Goal: Task Accomplishment & Management: Complete application form

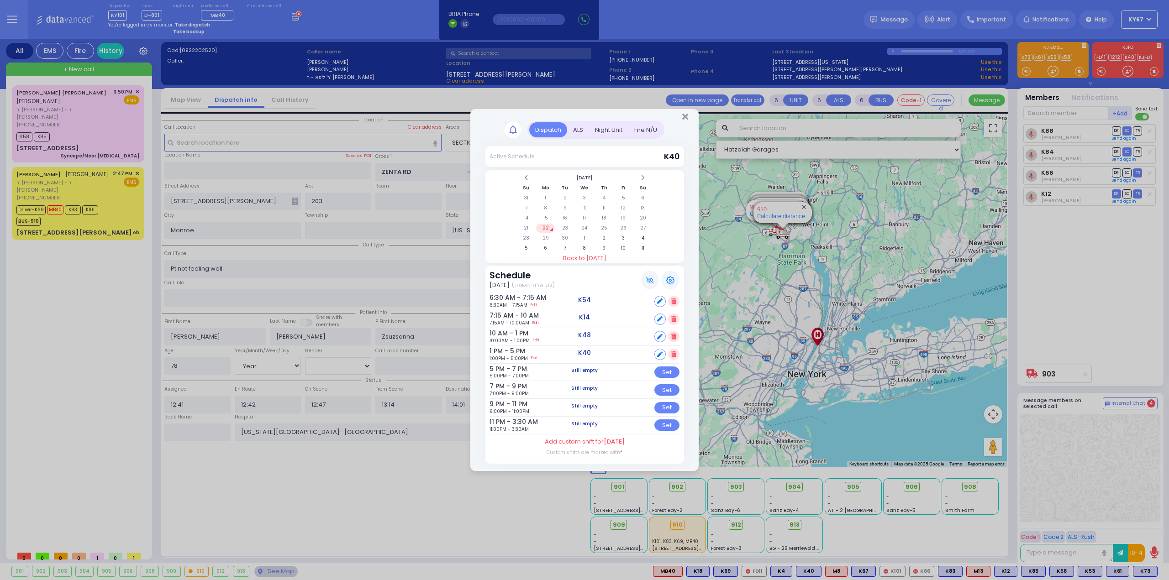
select select "SECTION 2"
select select "Year"
select select "[DEMOGRAPHIC_DATA]"
click at [685, 119] on icon "Close" at bounding box center [685, 116] width 6 height 9
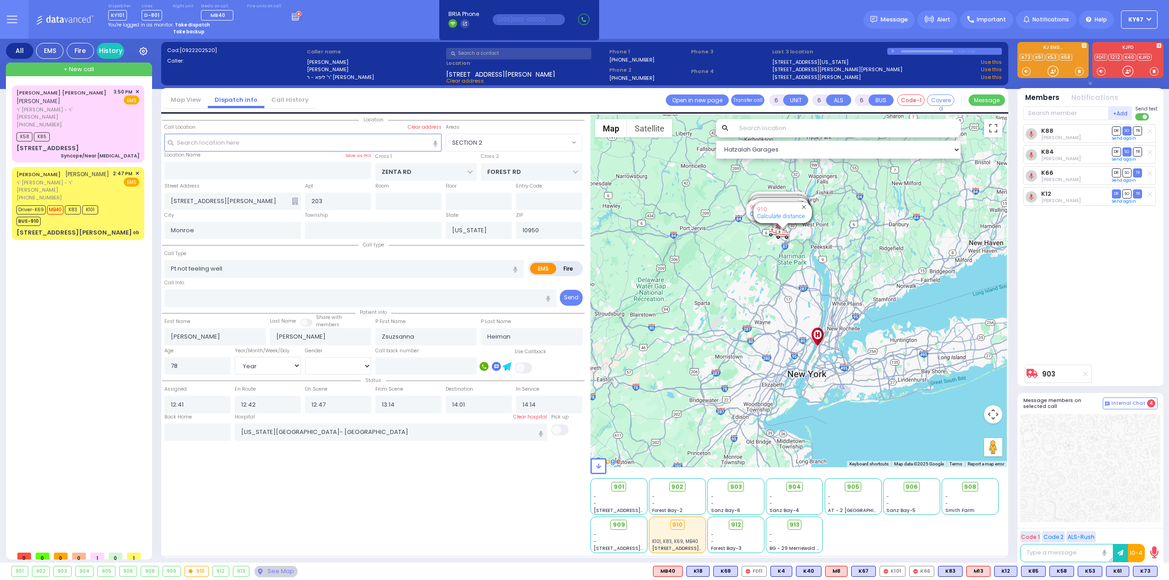
click at [279, 15] on div "Dispatcher KY101 ✕ shift has started. Are you ? If not please switch user. Swit…" at bounding box center [205, 12] width 194 height 17
click at [293, 16] on rect at bounding box center [293, 16] width 1 height 1
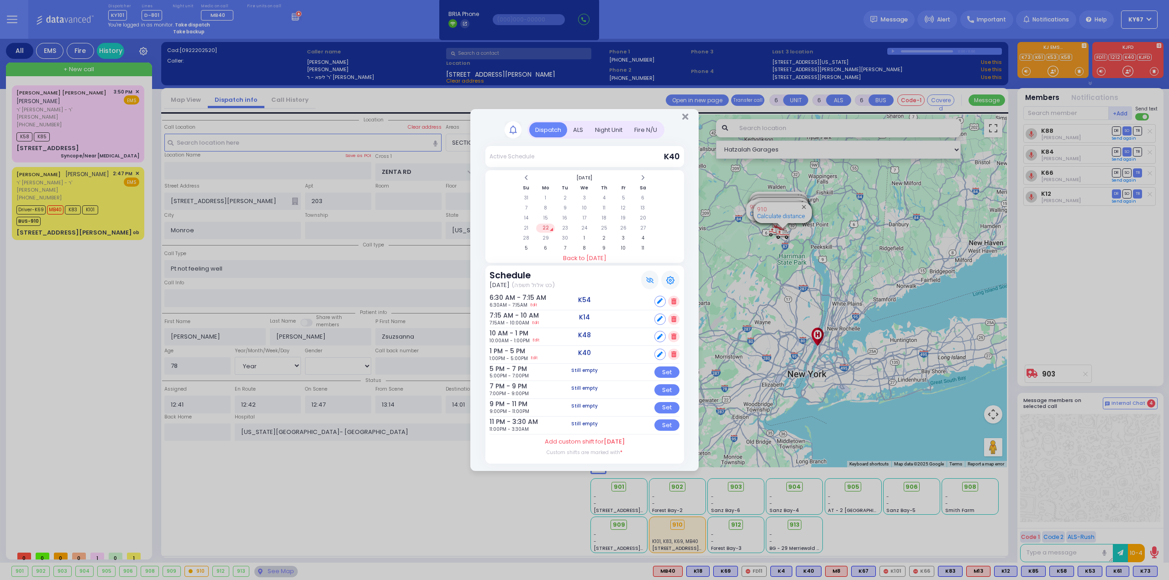
click at [545, 226] on td "22" at bounding box center [545, 228] width 19 height 9
click at [566, 230] on td "23" at bounding box center [565, 228] width 19 height 9
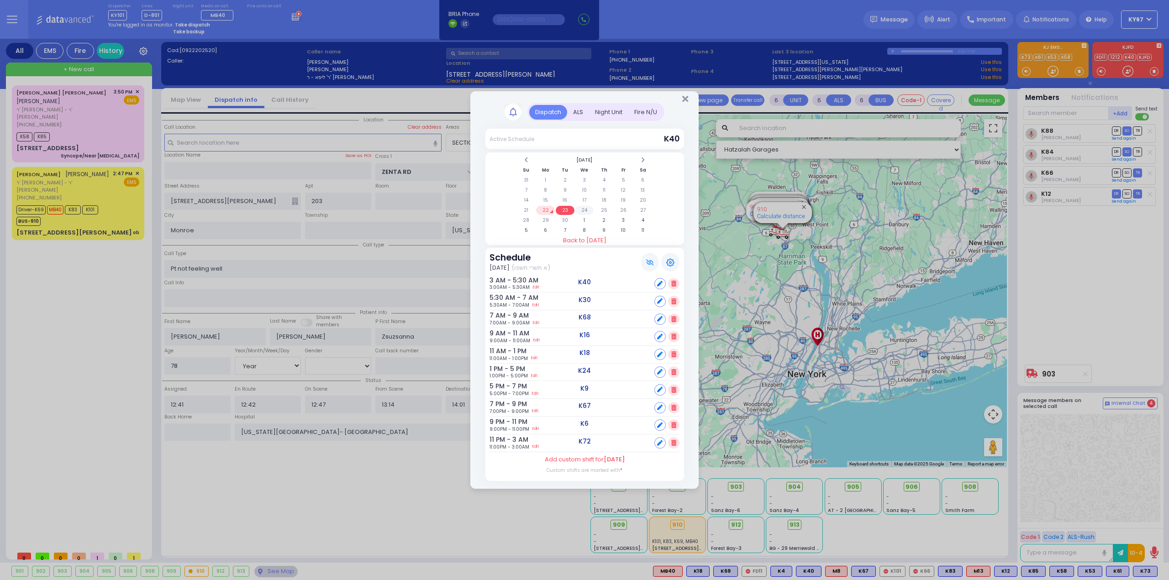
click at [585, 212] on td "24" at bounding box center [584, 210] width 19 height 9
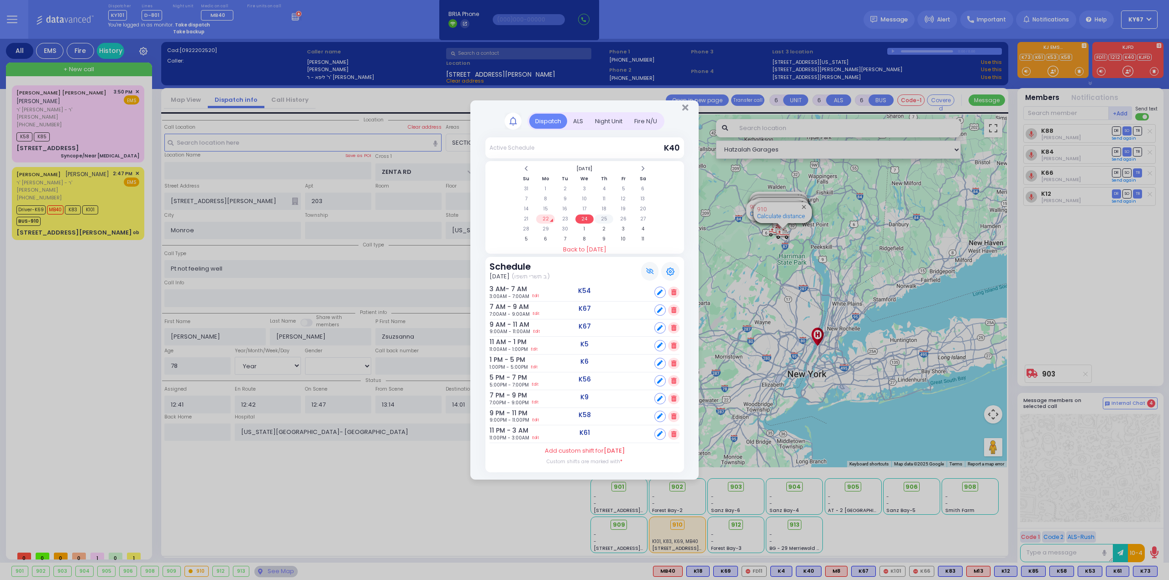
click at [602, 220] on td "25" at bounding box center [603, 219] width 19 height 9
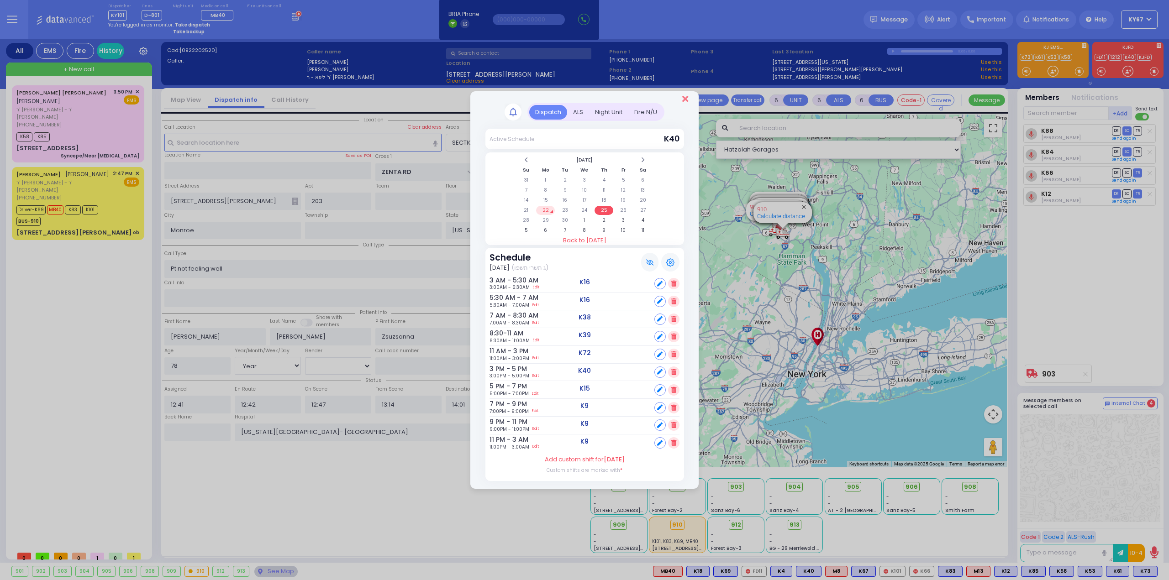
click at [687, 99] on icon "Close" at bounding box center [685, 99] width 6 height 9
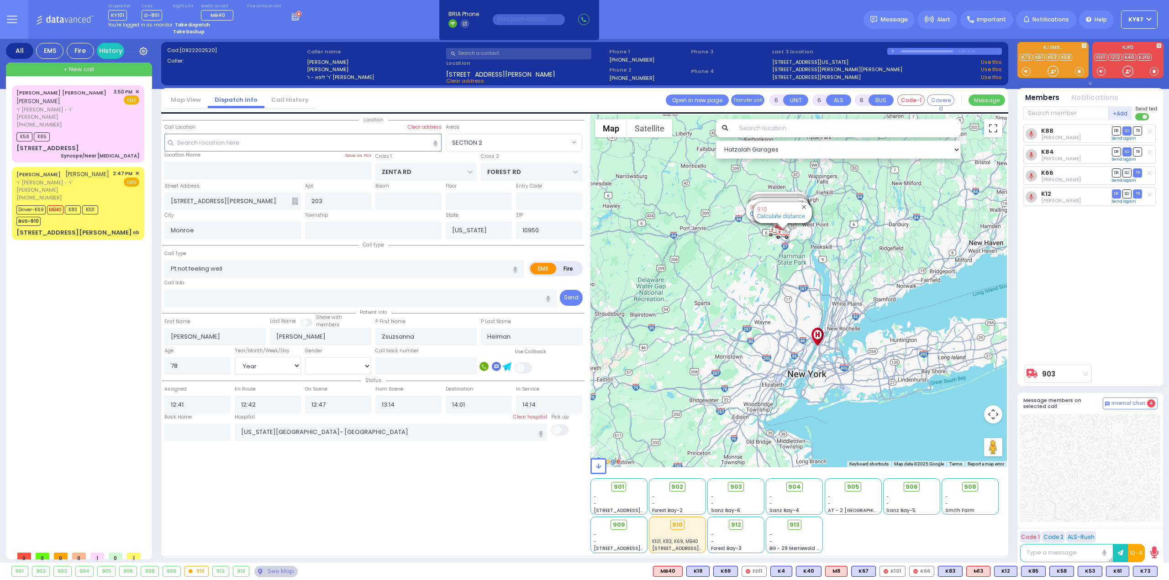
click at [405, 453] on div "Location All areas" at bounding box center [373, 334] width 422 height 439
click at [265, 573] on div "See Map" at bounding box center [275, 571] width 43 height 11
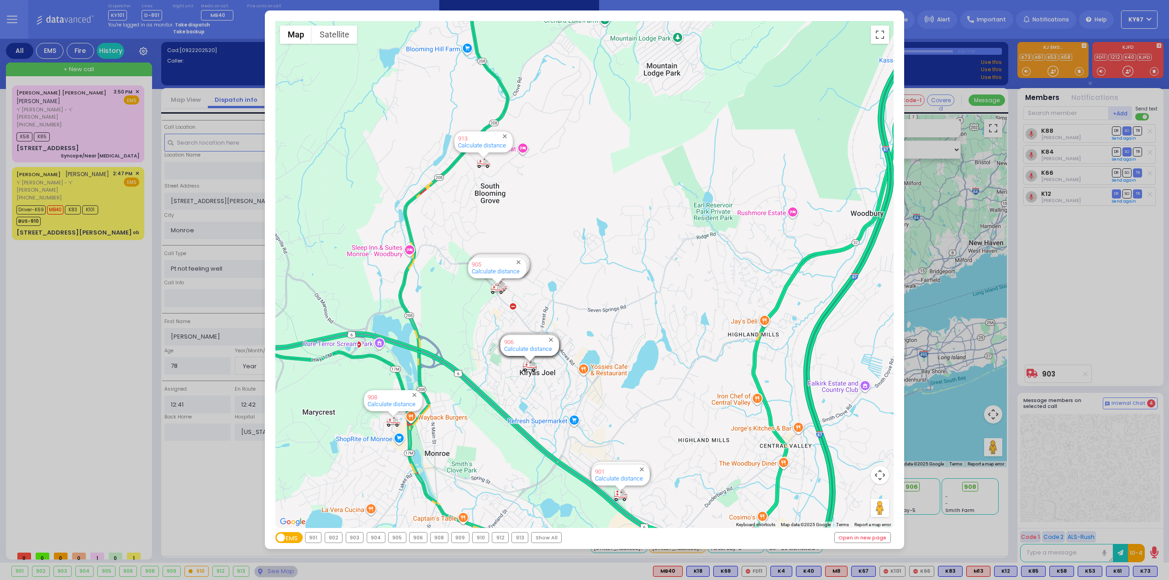
drag, startPoint x: 487, startPoint y: 317, endPoint x: 490, endPoint y: 427, distance: 109.6
click at [490, 427] on div "594 Calculate distance 595 Calculate distance 596 Calculate distance 901 Calcul…" at bounding box center [584, 274] width 619 height 507
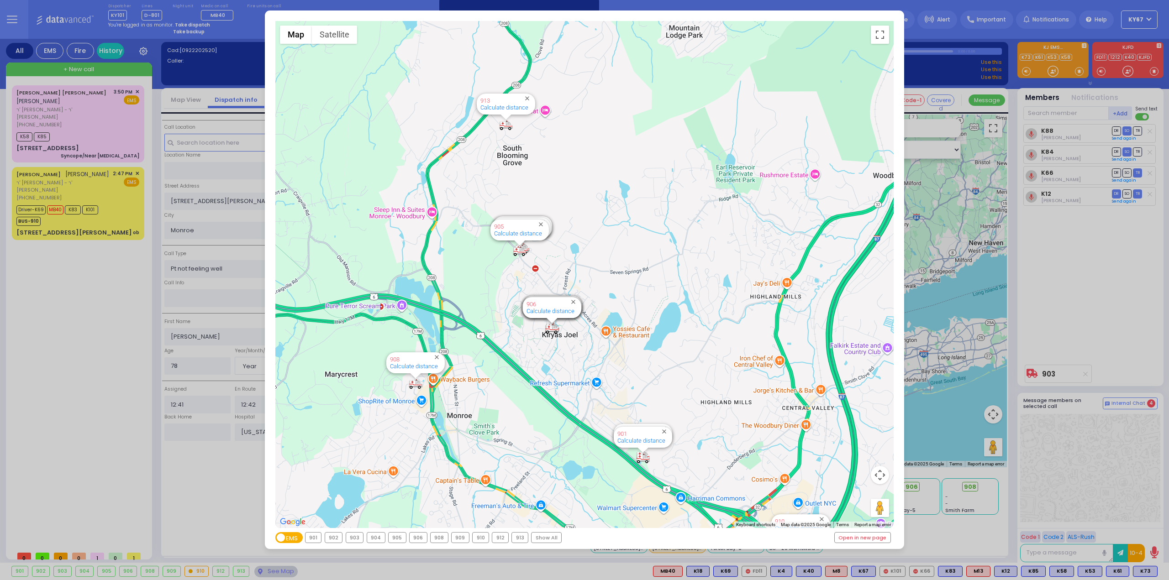
drag, startPoint x: 470, startPoint y: 443, endPoint x: 492, endPoint y: 403, distance: 46.0
click at [493, 404] on div "594 Calculate distance 595 Calculate distance 596 Calculate distance 901 Calcul…" at bounding box center [584, 274] width 619 height 507
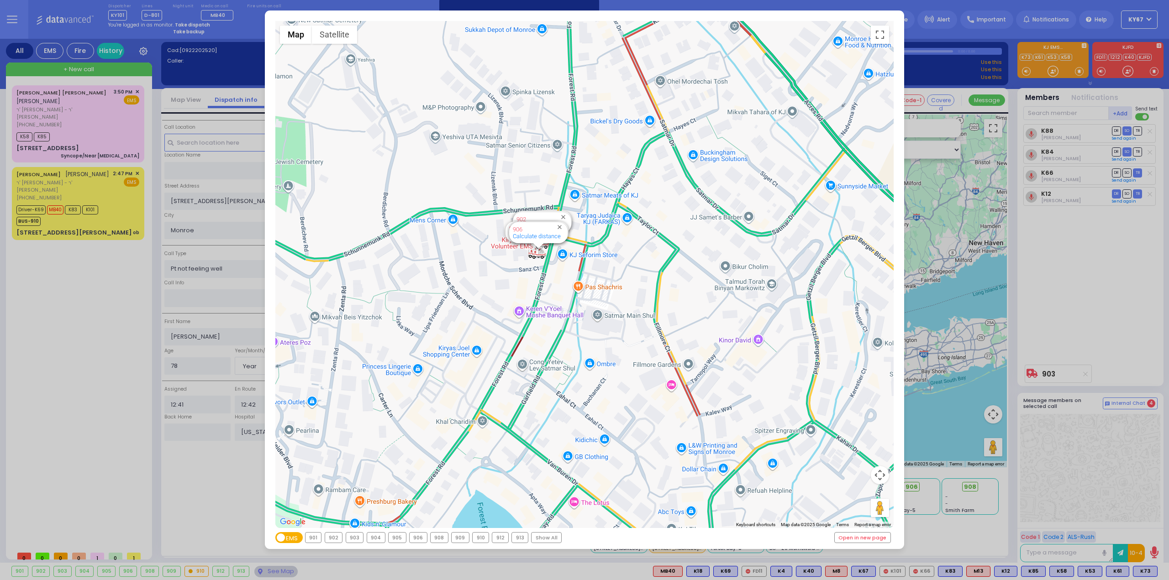
click at [546, 538] on div "Show All" at bounding box center [546, 538] width 30 height 10
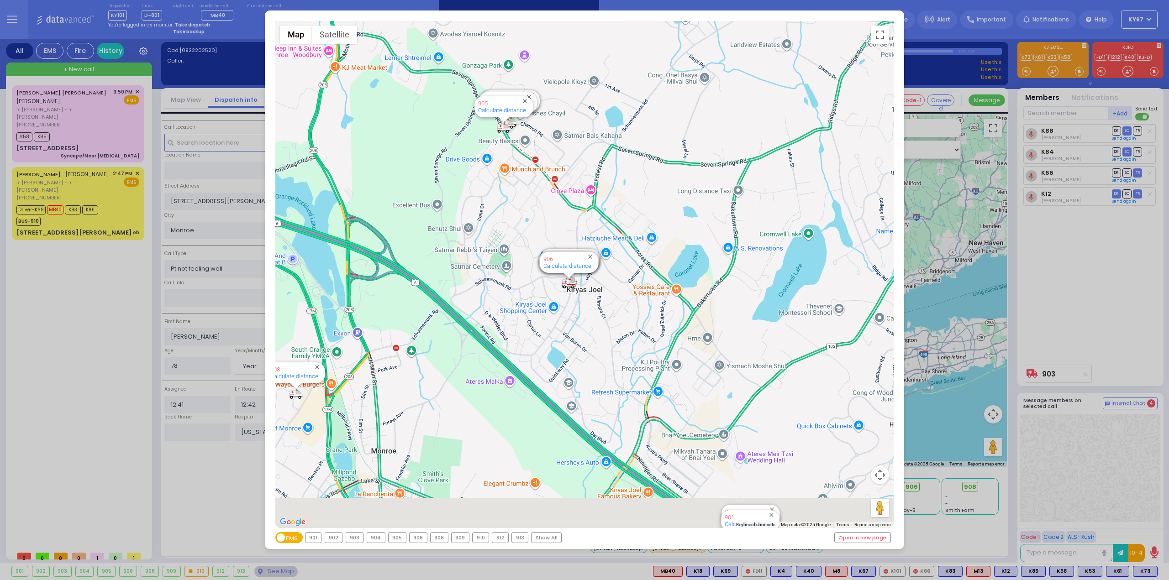
drag, startPoint x: 651, startPoint y: 442, endPoint x: 631, endPoint y: 327, distance: 116.8
click at [631, 330] on div "594 Calculate distance 595 Calculate distance 596 Calculate distance 901 Calcul…" at bounding box center [584, 274] width 619 height 507
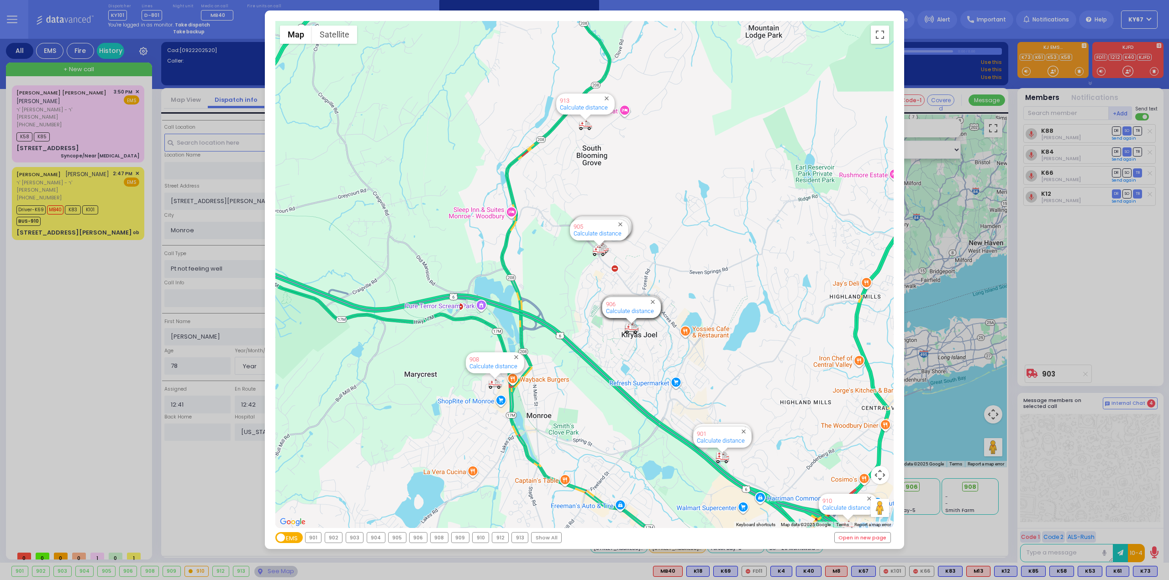
drag, startPoint x: 620, startPoint y: 402, endPoint x: 600, endPoint y: 279, distance: 124.9
click at [597, 294] on div "594 Calculate distance 595 Calculate distance 596 Calculate distance 901 Calcul…" at bounding box center [584, 274] width 619 height 507
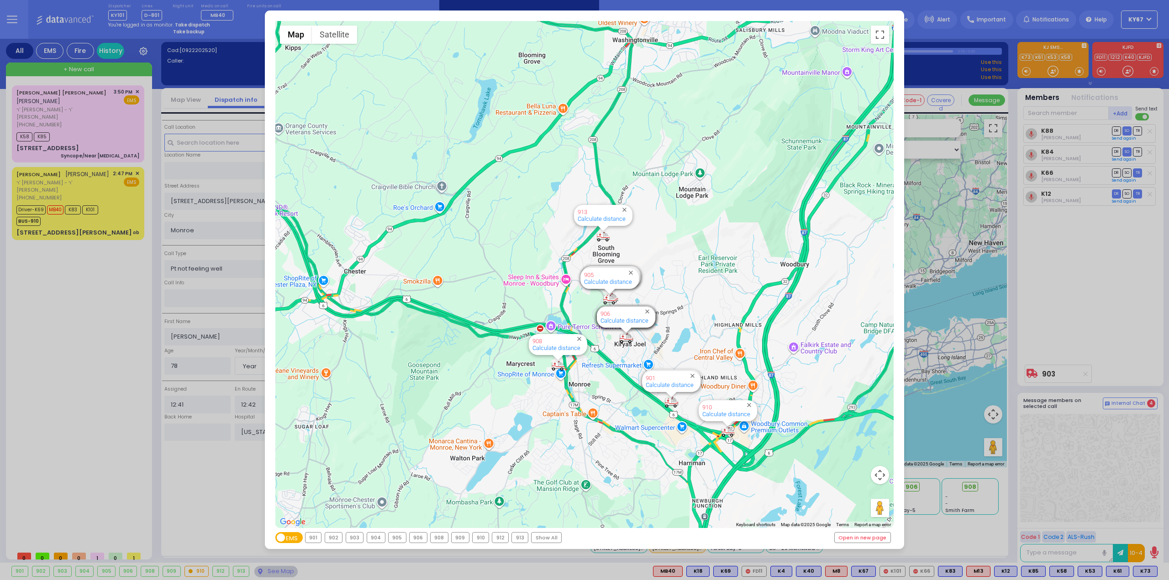
click at [1099, 368] on div "← Move left → Move right ↑ Move up ↓ Move down + Zoom in - Zoom out Home Jump l…" at bounding box center [584, 290] width 1169 height 580
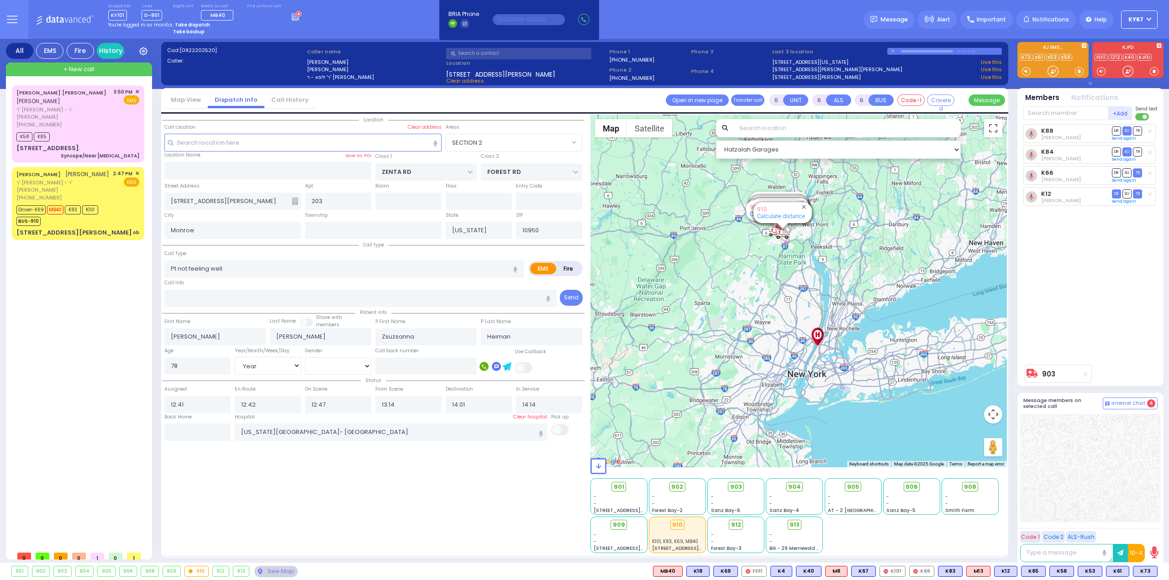
click at [523, 484] on div "Location All areas" at bounding box center [373, 334] width 422 height 439
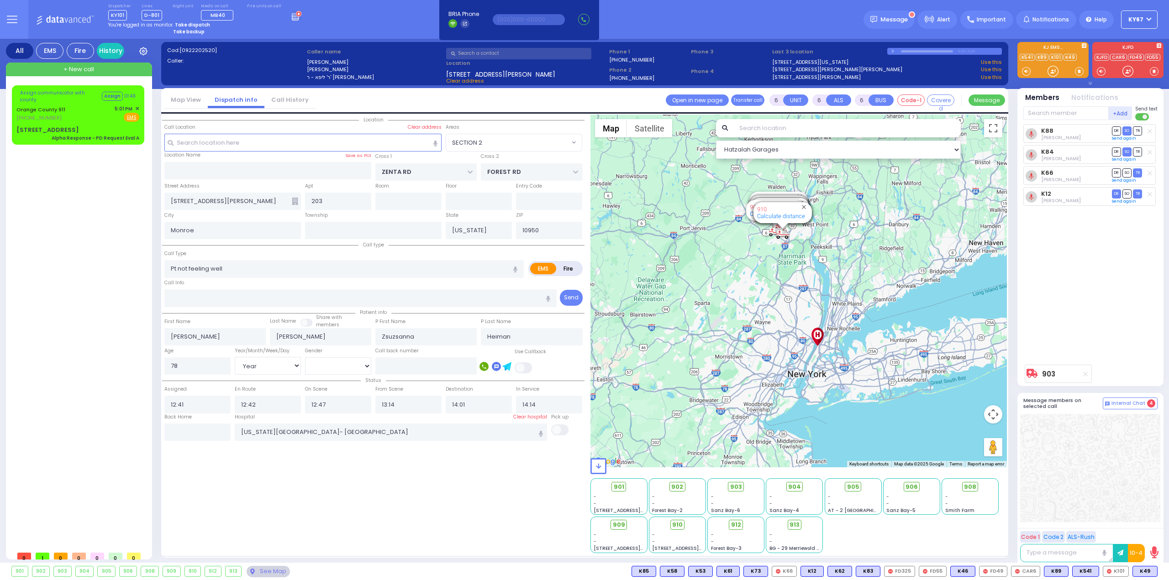
select select "SECTION 2"
select select "Year"
select select "[DEMOGRAPHIC_DATA]"
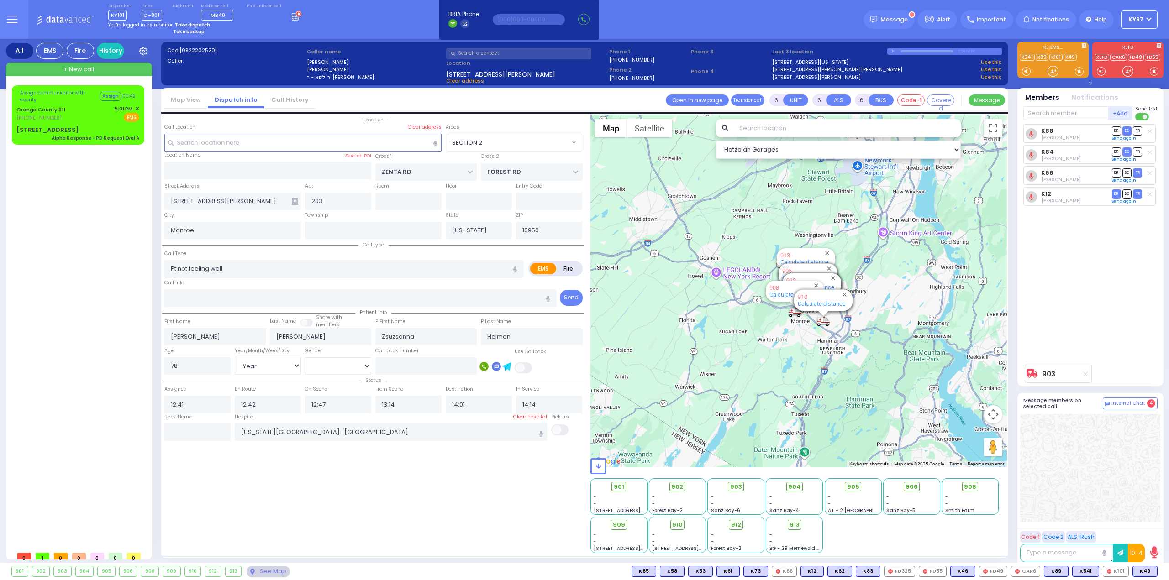
drag, startPoint x: 787, startPoint y: 251, endPoint x: 882, endPoint y: 375, distance: 156.4
click at [880, 375] on div "903 Calculate distance 594 Calculate distance 595 Calculate distance 596 Calcul…" at bounding box center [798, 291] width 417 height 353
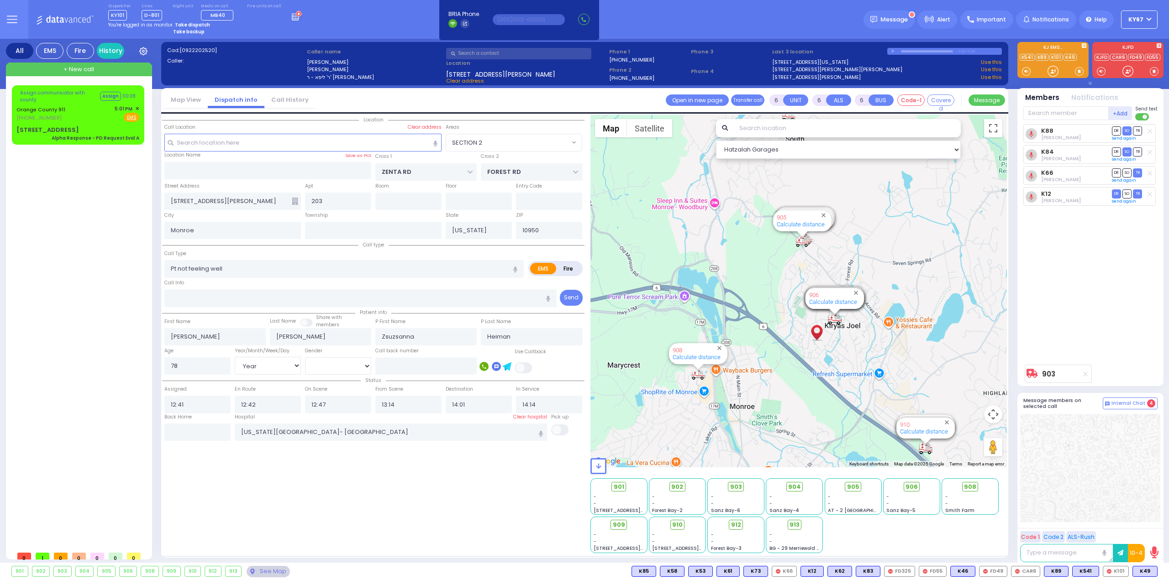
drag, startPoint x: 896, startPoint y: 274, endPoint x: 898, endPoint y: 354, distance: 80.9
click at [898, 354] on div "903 Calculate distance 594 Calculate distance 595 Calculate distance 596 Calcul…" at bounding box center [798, 291] width 417 height 353
click at [193, 22] on strong "Take dispatch" at bounding box center [192, 24] width 35 height 7
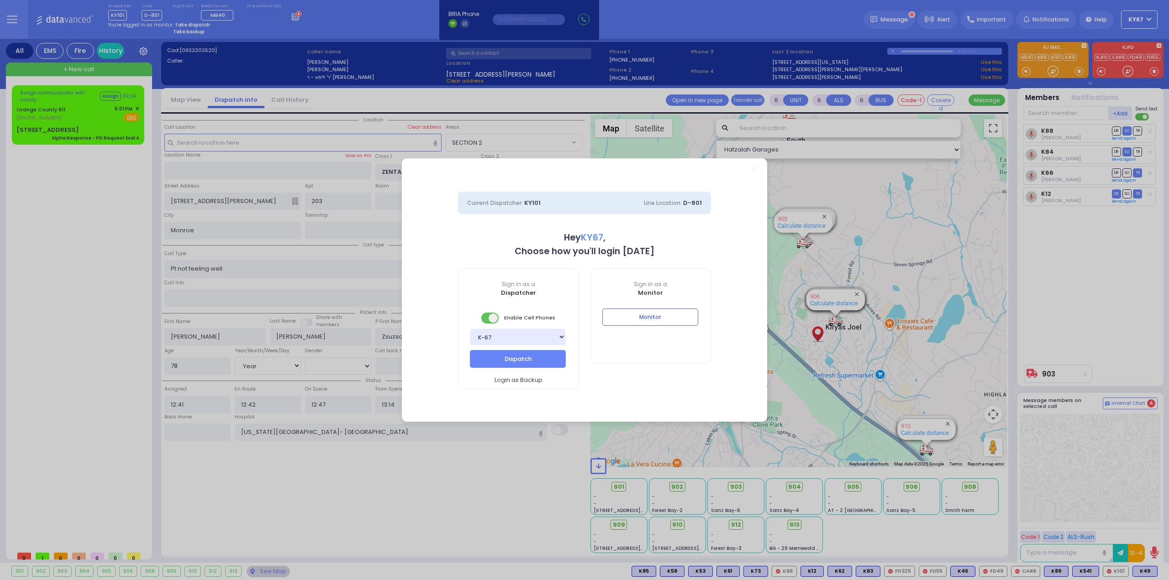
select select "9"
click at [497, 352] on button "Dispatch" at bounding box center [518, 358] width 96 height 17
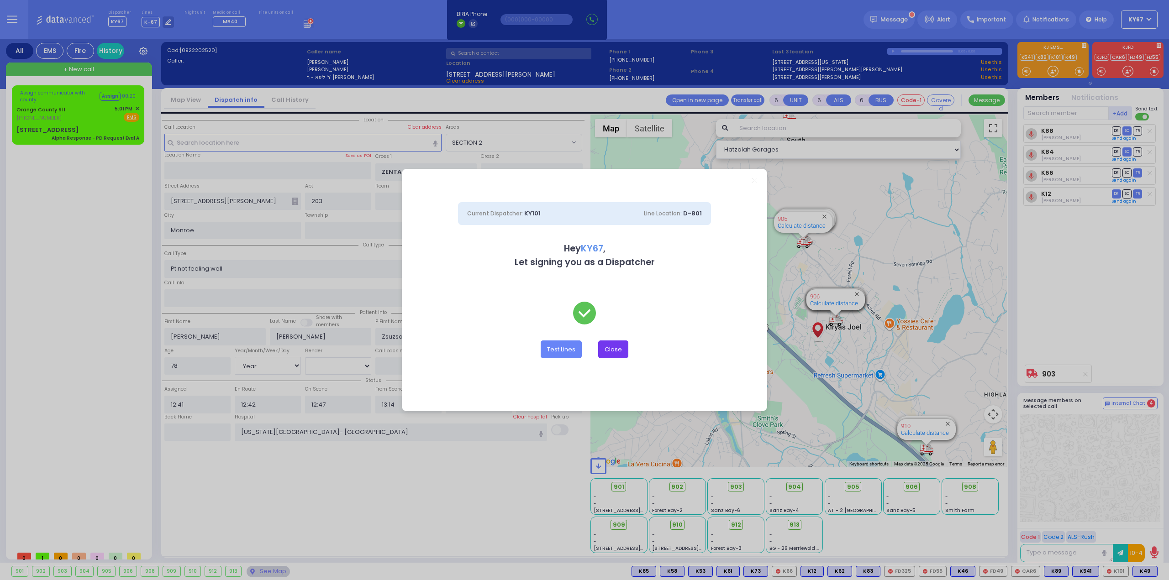
click at [615, 343] on button "Close" at bounding box center [613, 349] width 30 height 17
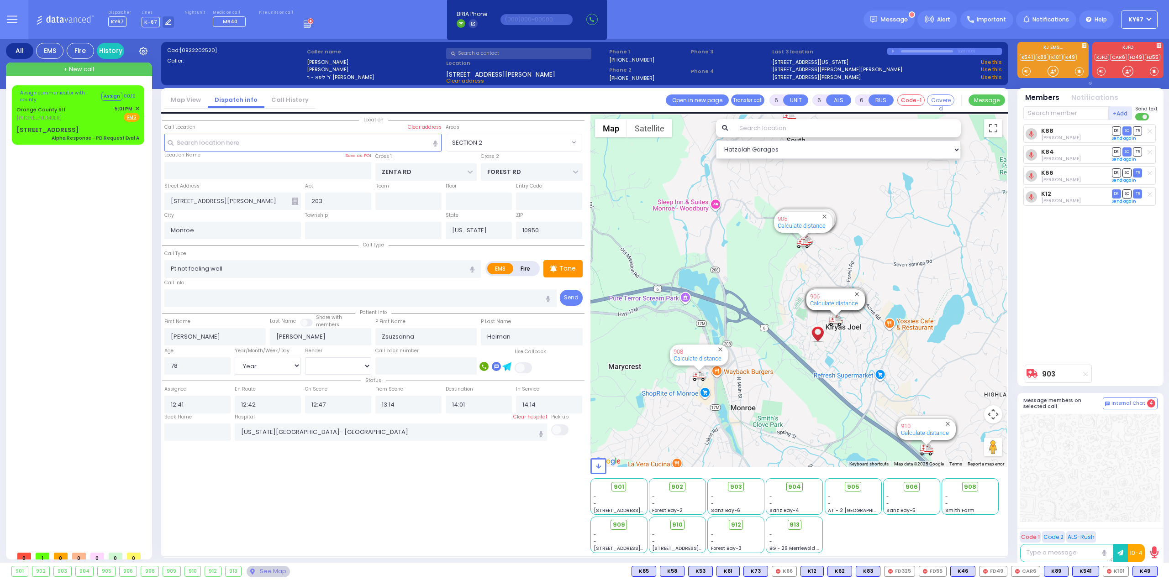
click at [502, 514] on div "Location All areas" at bounding box center [373, 334] width 422 height 439
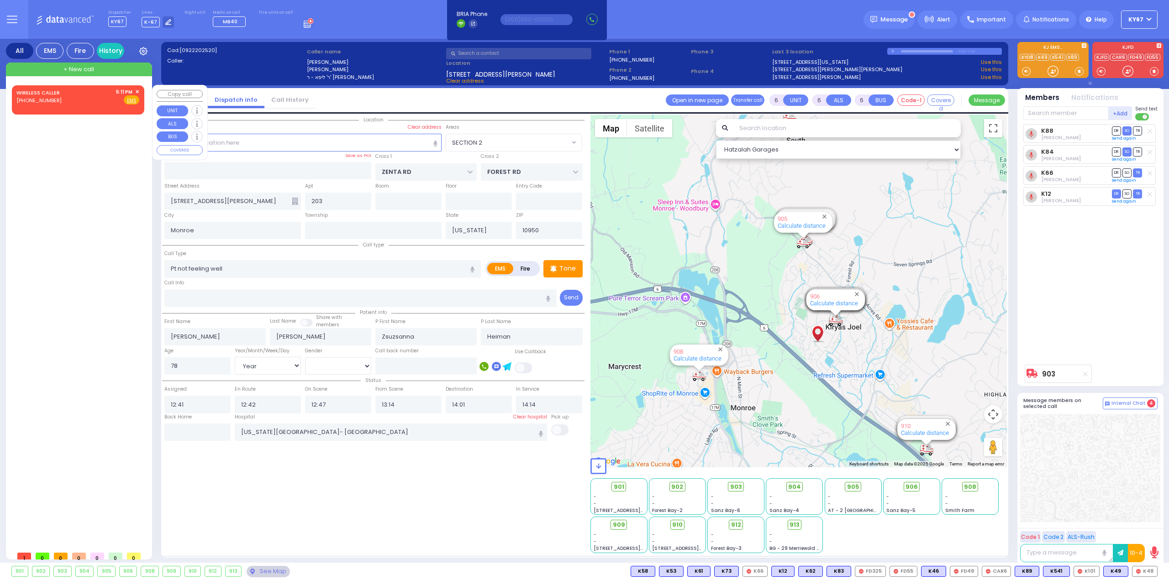
click at [139, 91] on div "WIRELESS CALLER (914) 463-0202 5:11 PM ✕ Fire EMS" at bounding box center [78, 98] width 129 height 23
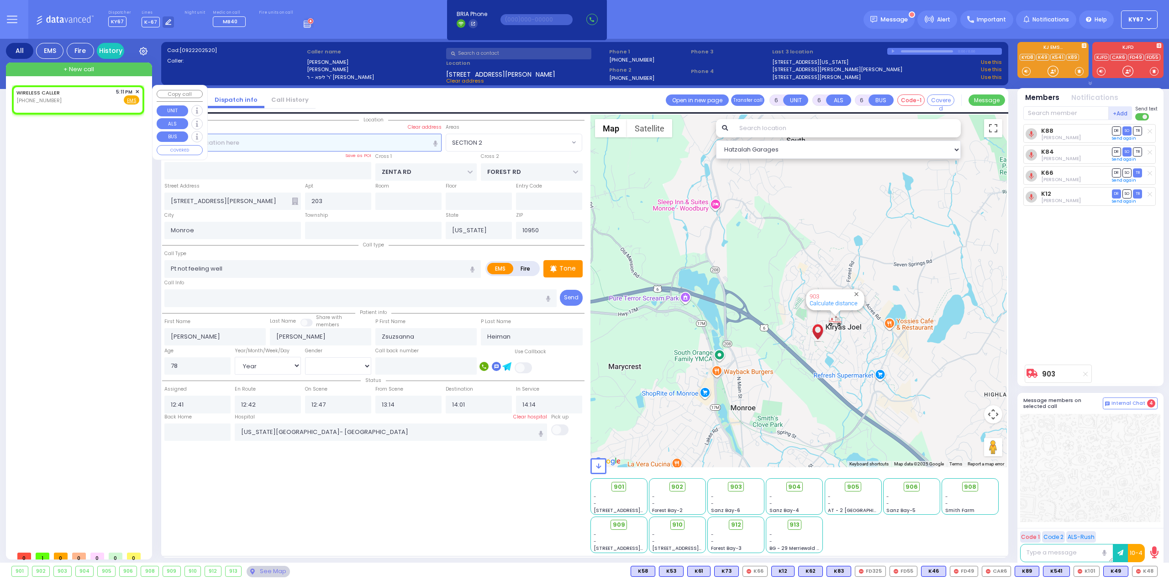
type input "2"
type input "1"
select select
radio input "true"
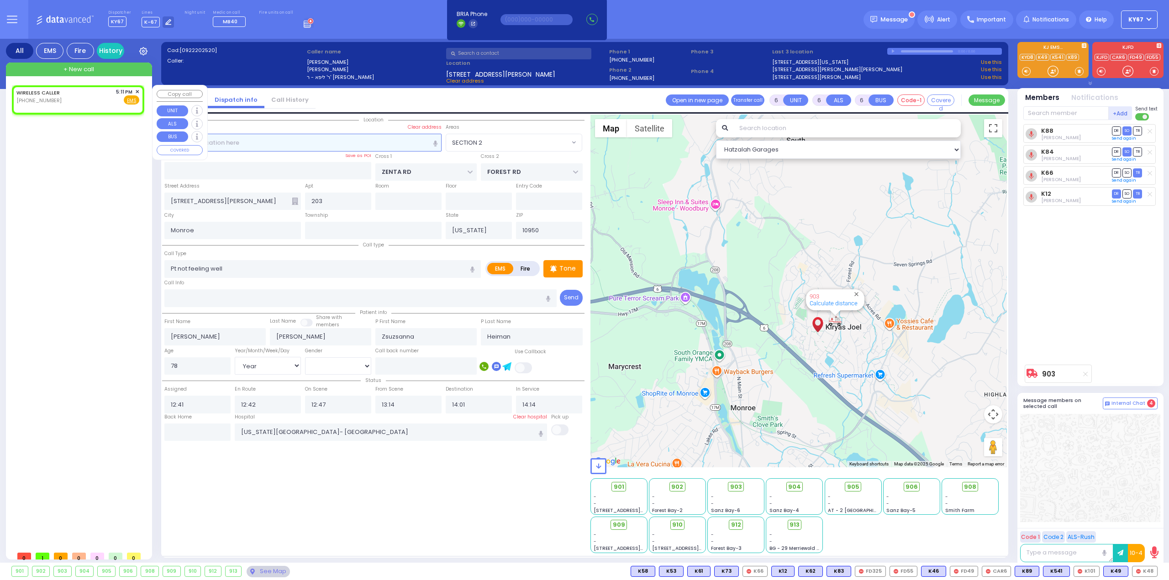
select select
type input "17:11"
select select "Hatzalah Garages"
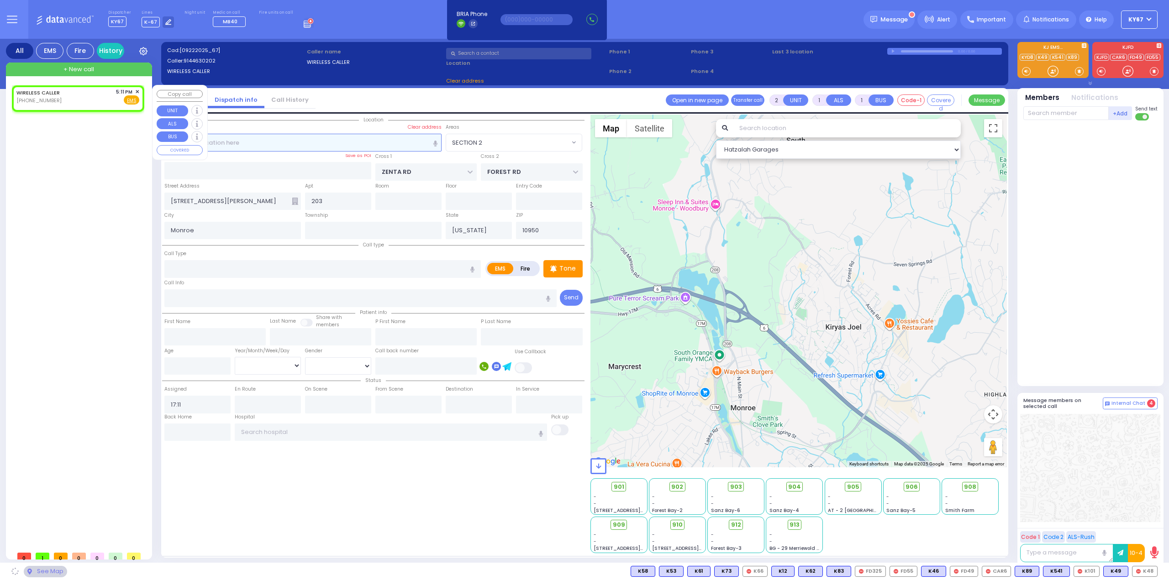
select select
radio input "true"
select select
select select "Hatzalah Garages"
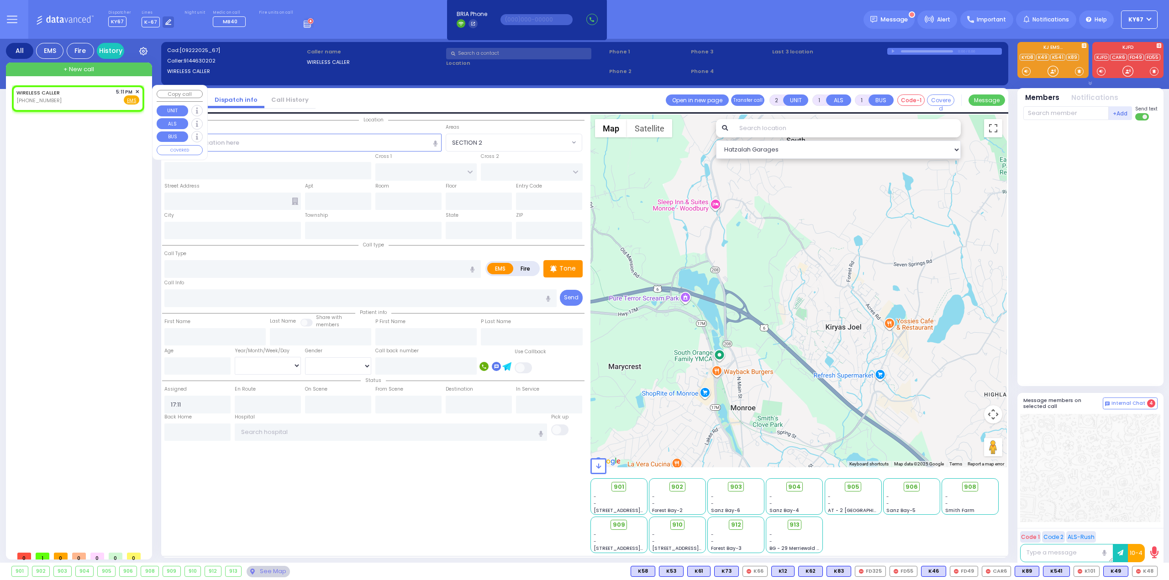
click at [135, 89] on span "✕" at bounding box center [137, 92] width 4 height 8
click at [138, 91] on span "✕" at bounding box center [137, 92] width 4 height 8
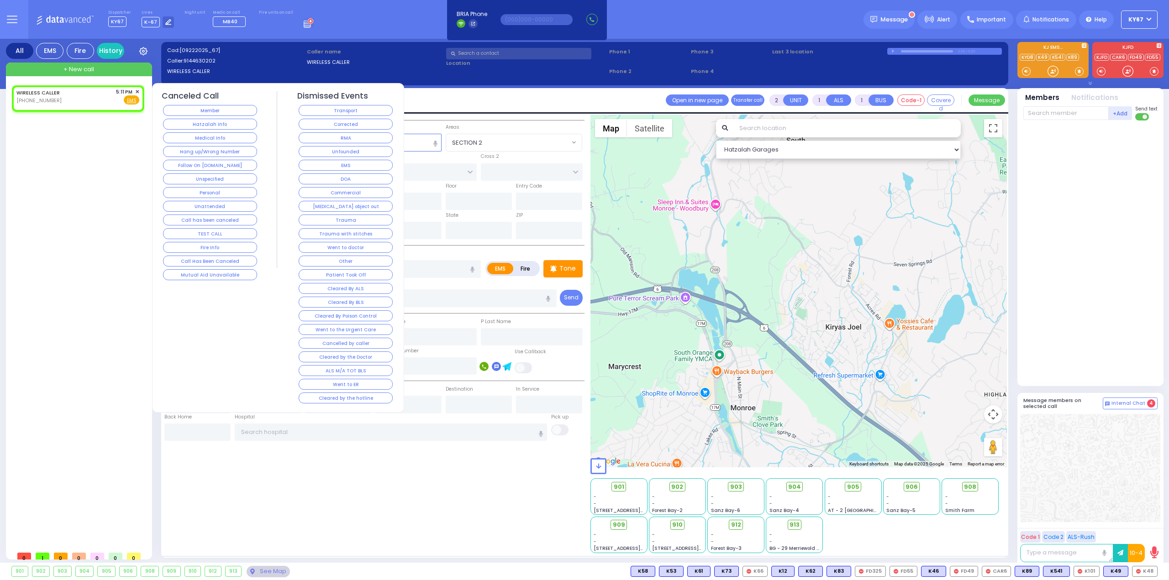
click at [371, 123] on button "Corrected" at bounding box center [346, 124] width 94 height 11
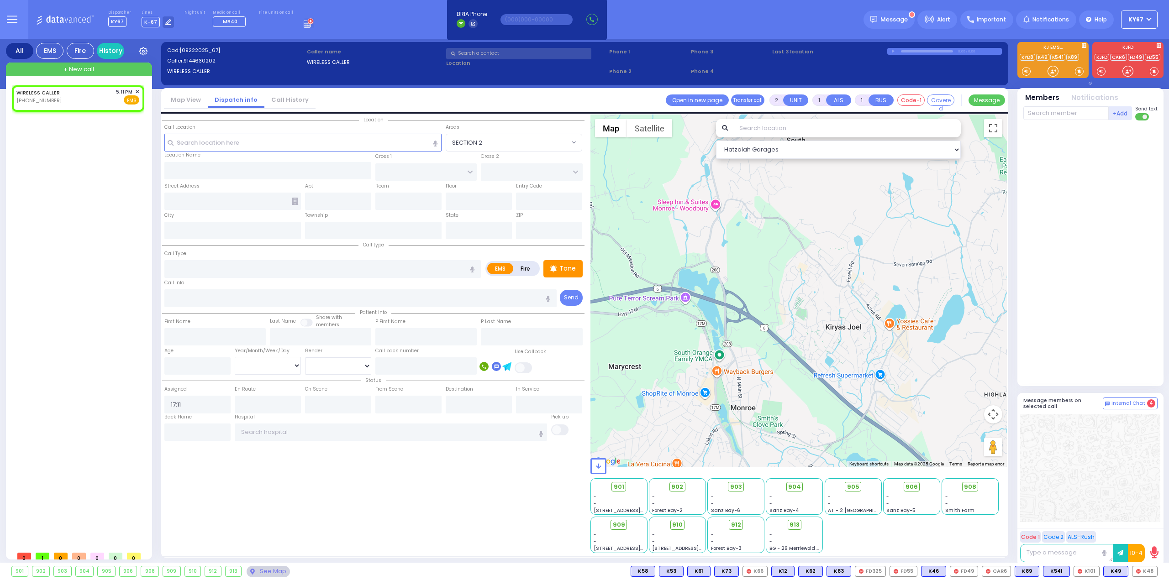
select select
radio input "true"
select select
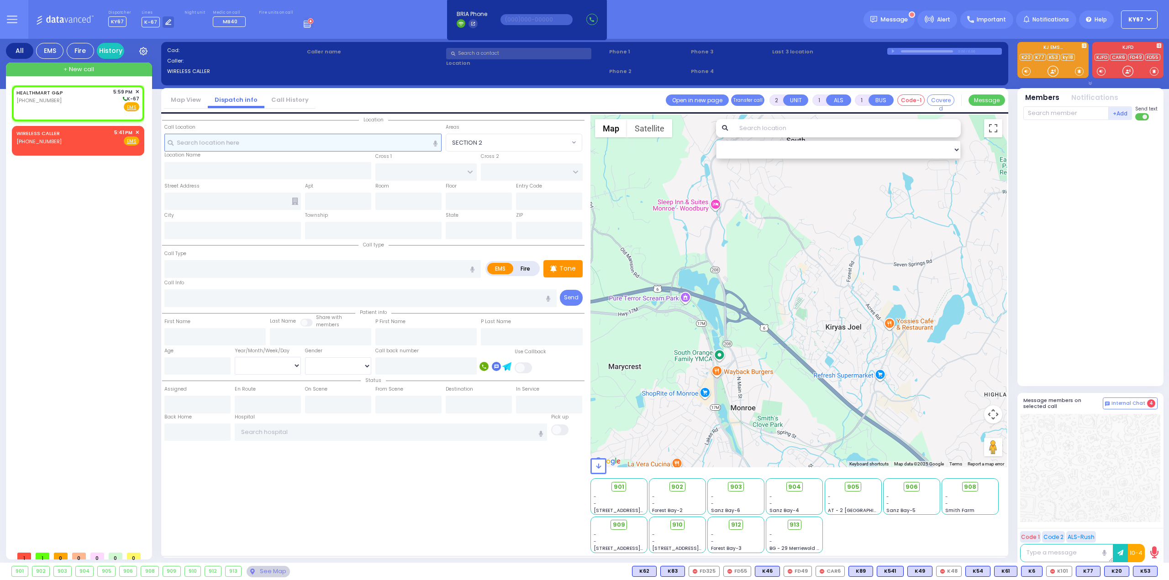
select select
radio input "true"
select select
type input "17:59"
select select "Hatzalah Garages"
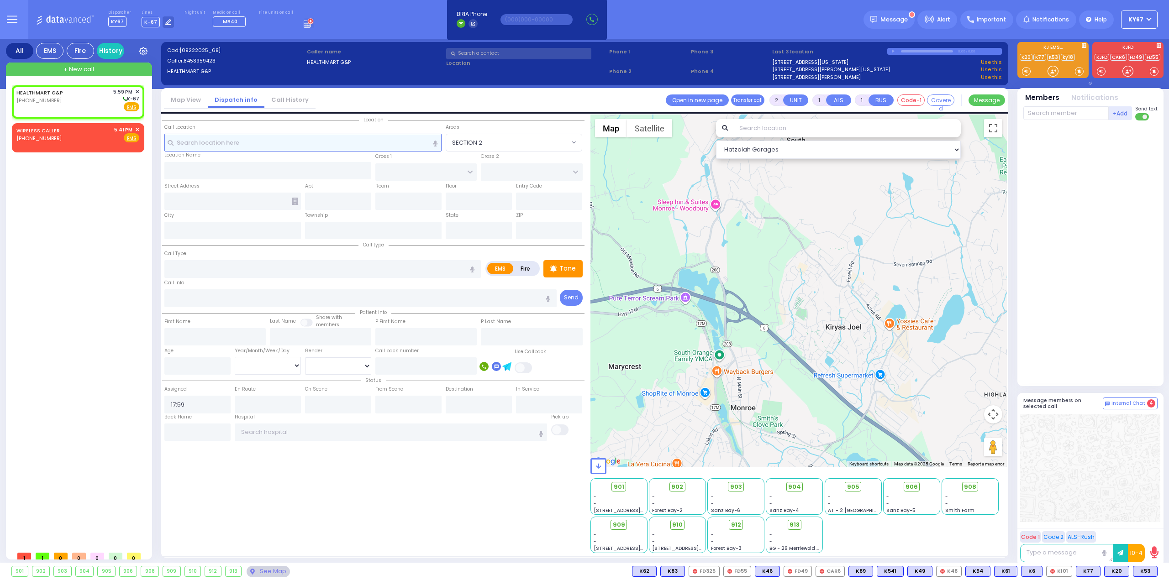
select select
radio input "true"
select select
select select "Hatzalah Garages"
select select
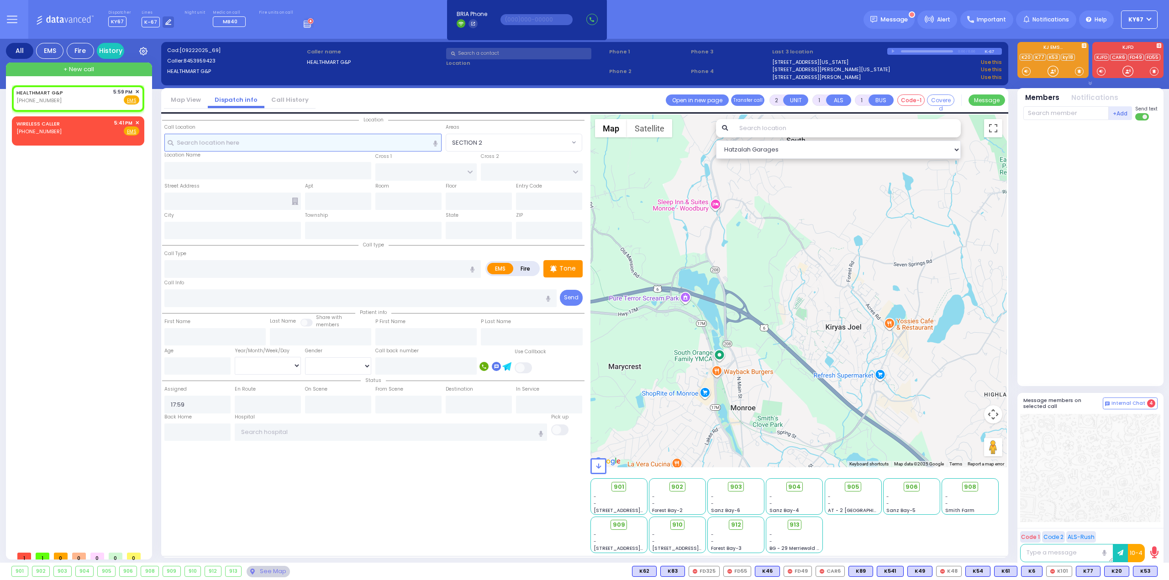
radio input "true"
select select
select select "Hatzalah Garages"
